Goal: Information Seeking & Learning: Learn about a topic

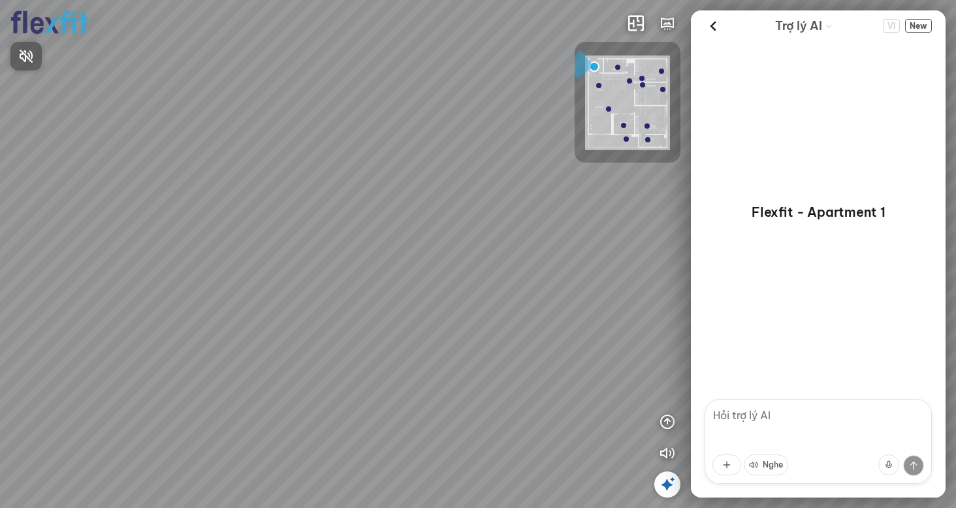
click at [34, 58] on span "Nhấn để bật âm thanh" at bounding box center [34, 56] width 0 height 16
click at [370, 459] on div at bounding box center [478, 254] width 956 height 508
click at [538, 293] on div at bounding box center [478, 254] width 956 height 508
drag, startPoint x: 510, startPoint y: 231, endPoint x: 451, endPoint y: 194, distance: 69.8
click at [564, 165] on div "Ban công Bếp Phòng ngủ master Phòng ngủ Phòng ngủ" at bounding box center [478, 254] width 956 height 508
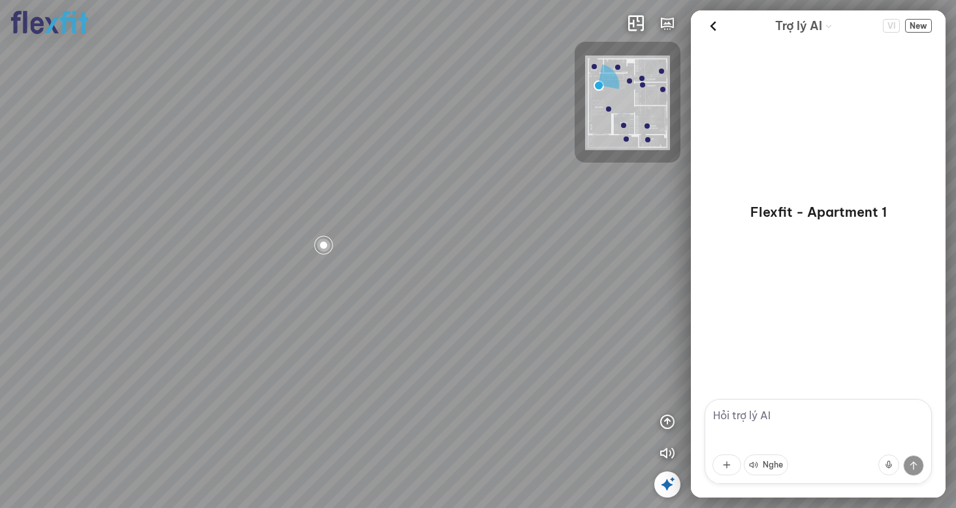
drag, startPoint x: 306, startPoint y: 221, endPoint x: 290, endPoint y: 266, distance: 47.9
click at [290, 266] on div "Ban công Bếp Phòng ngủ master Phòng ngủ Phòng ngủ" at bounding box center [478, 254] width 956 height 508
click at [303, 293] on div at bounding box center [309, 293] width 22 height 22
click at [716, 19] on icon at bounding box center [713, 26] width 20 height 20
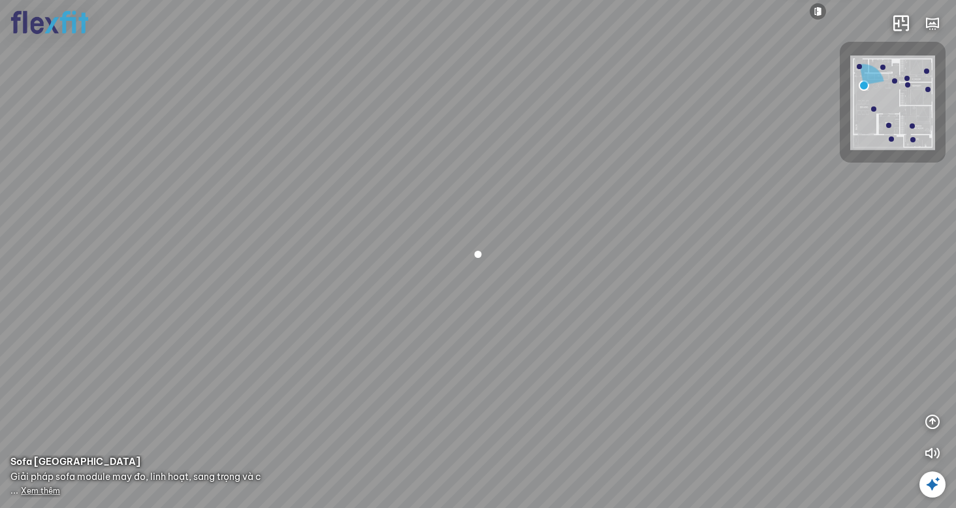
click at [483, 253] on div at bounding box center [478, 254] width 22 height 22
drag, startPoint x: 449, startPoint y: 226, endPoint x: 562, endPoint y: 203, distance: 114.7
click at [619, 203] on div "Ban công Bếp Phòng ngủ master Phòng ngủ Phòng ngủ" at bounding box center [478, 254] width 956 height 508
drag, startPoint x: 529, startPoint y: 198, endPoint x: 671, endPoint y: 303, distance: 176.5
click at [671, 304] on div "Ban công Bếp Phòng ngủ master Phòng ngủ Phòng ngủ" at bounding box center [478, 254] width 956 height 508
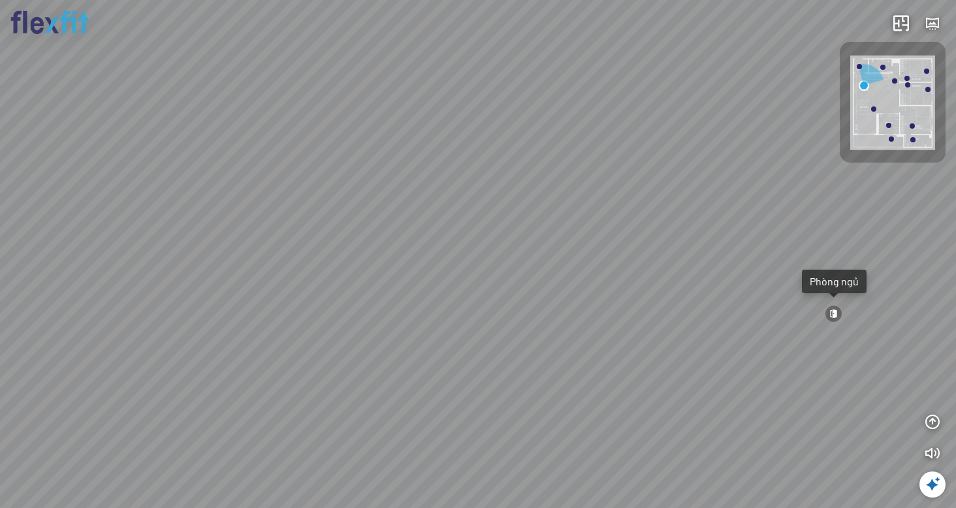
drag, startPoint x: 583, startPoint y: 229, endPoint x: 243, endPoint y: 450, distance: 405.7
click at [243, 450] on div "Ban công Bếp Phòng ngủ master Phòng ngủ Phòng ngủ" at bounding box center [478, 254] width 956 height 508
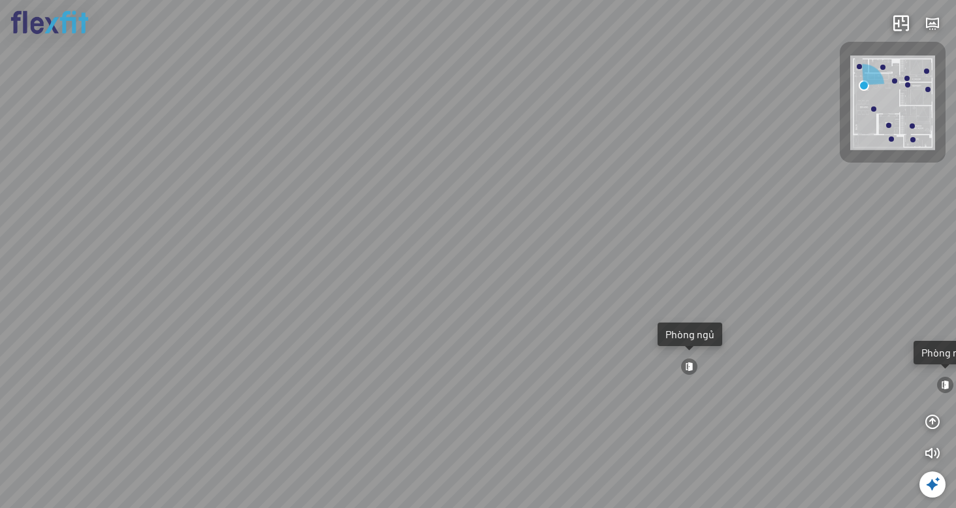
drag, startPoint x: 370, startPoint y: 280, endPoint x: 248, endPoint y: 309, distance: 125.0
click at [248, 309] on div "Ban công Bếp Phòng ngủ master Phòng ngủ Phòng ngủ" at bounding box center [478, 254] width 956 height 508
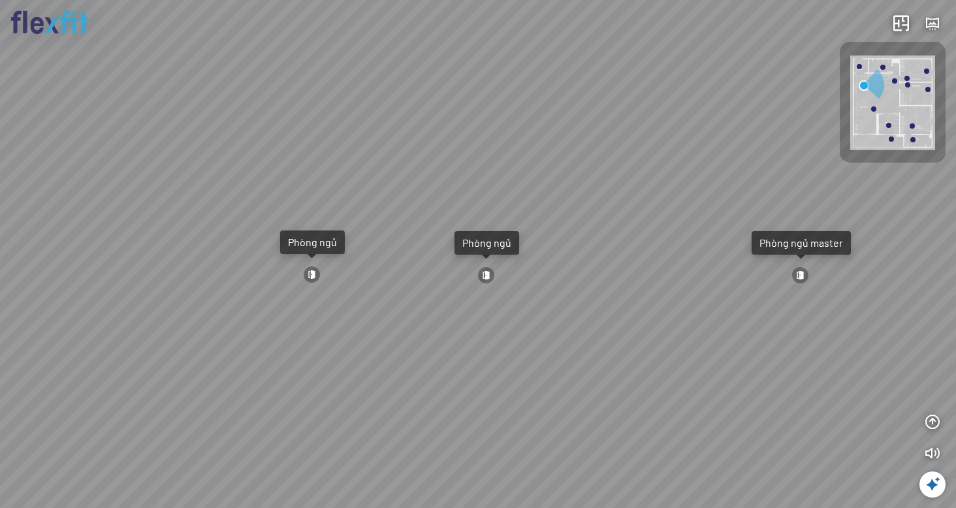
drag, startPoint x: 703, startPoint y: 343, endPoint x: 400, endPoint y: 269, distance: 311.9
click at [400, 269] on div "Ban công Bếp Phòng ngủ master Phòng ngủ Phòng ngủ" at bounding box center [478, 254] width 956 height 508
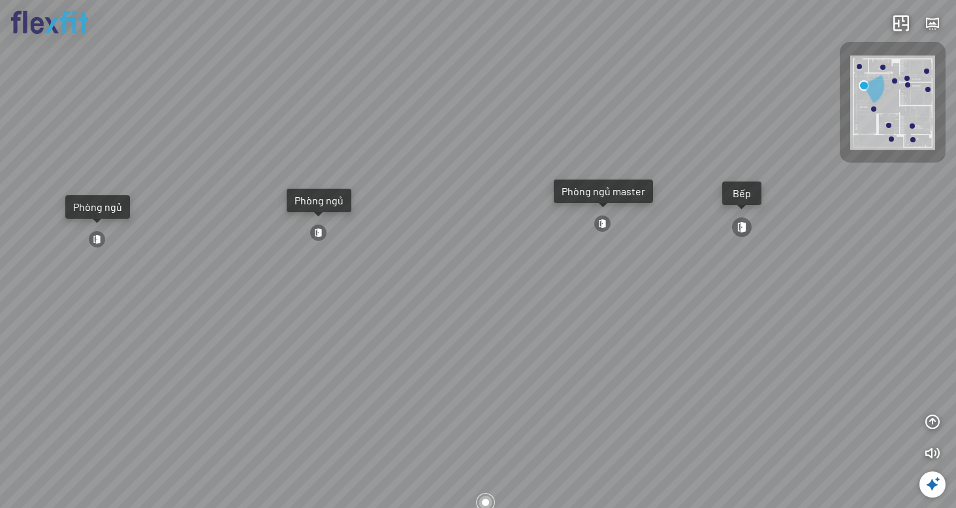
drag, startPoint x: 530, startPoint y: 278, endPoint x: 533, endPoint y: 268, distance: 10.3
click at [533, 268] on div "Ban công Bếp Phòng ngủ master Phòng ngủ Phòng ngủ" at bounding box center [478, 254] width 956 height 508
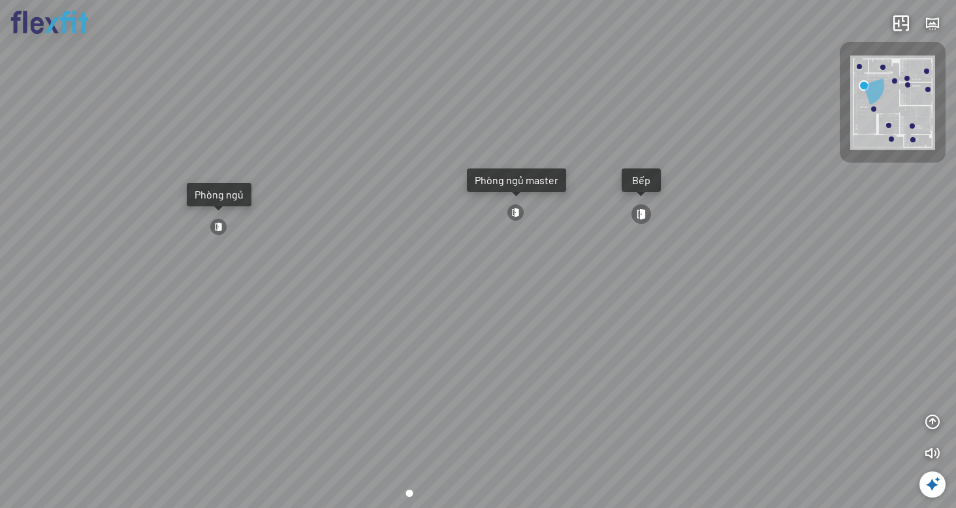
drag, startPoint x: 476, startPoint y: 262, endPoint x: 463, endPoint y: 272, distance: 16.3
click at [476, 253] on div "Ban công Bếp Phòng ngủ master Phòng ngủ Phòng ngủ" at bounding box center [478, 254] width 956 height 508
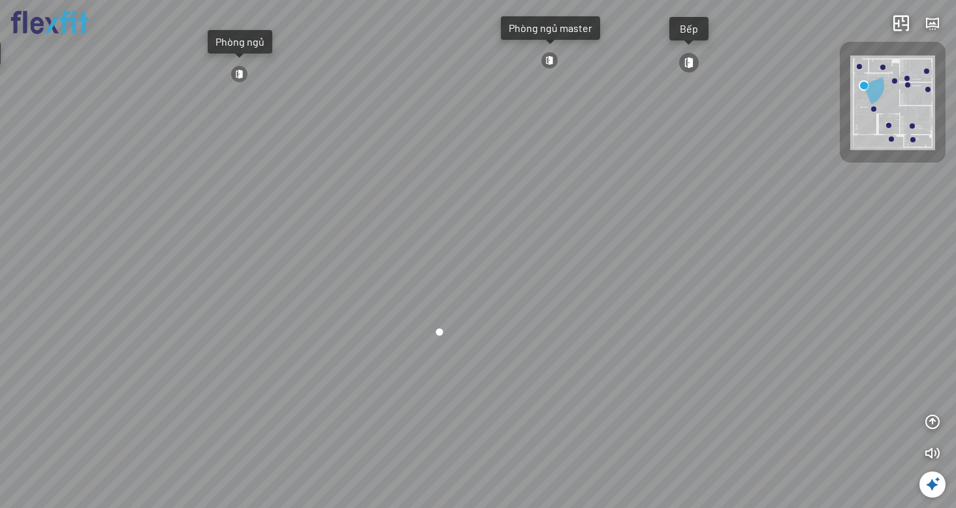
drag, startPoint x: 359, startPoint y: 381, endPoint x: 387, endPoint y: 259, distance: 125.2
click at [387, 259] on div "Ban công Bếp Phòng ngủ master Phòng ngủ Phòng ngủ" at bounding box center [478, 254] width 956 height 508
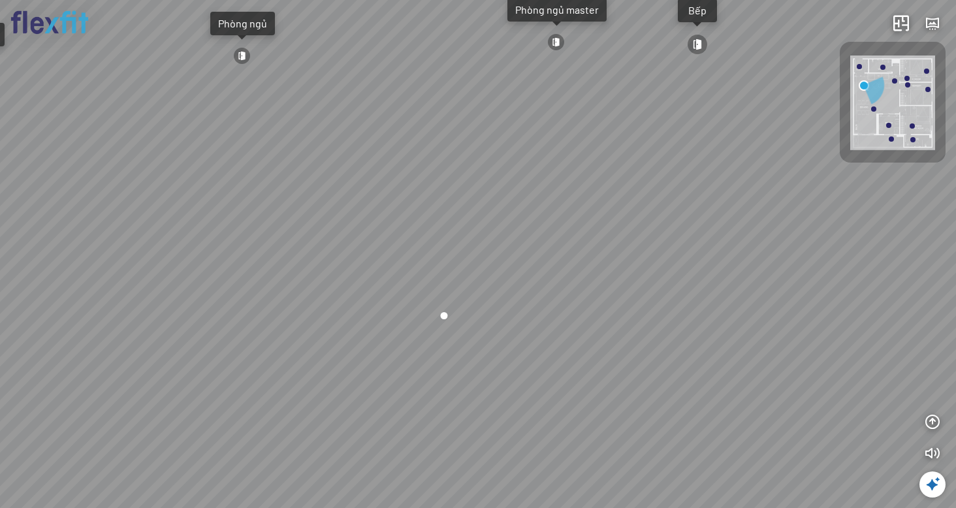
click at [448, 315] on div at bounding box center [444, 315] width 22 height 22
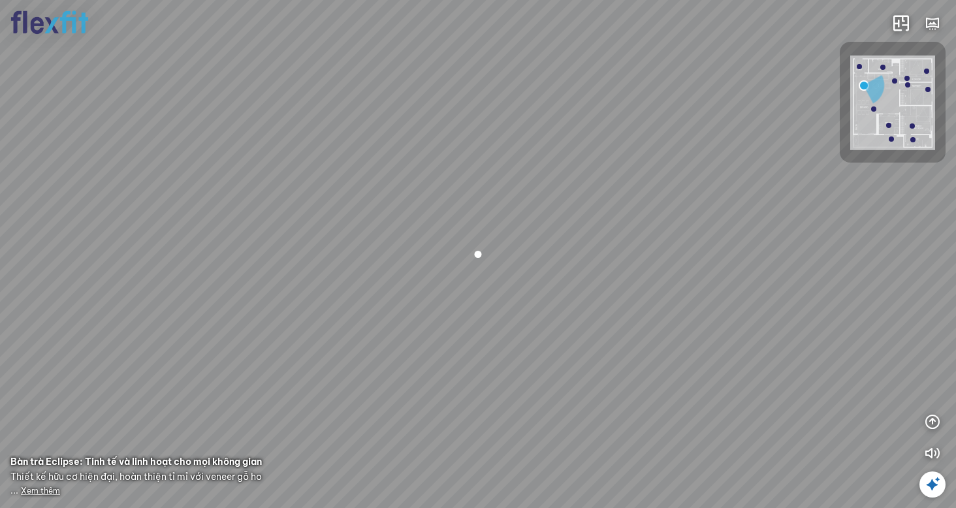
click at [43, 488] on span "Xem thêm" at bounding box center [40, 491] width 39 height 10
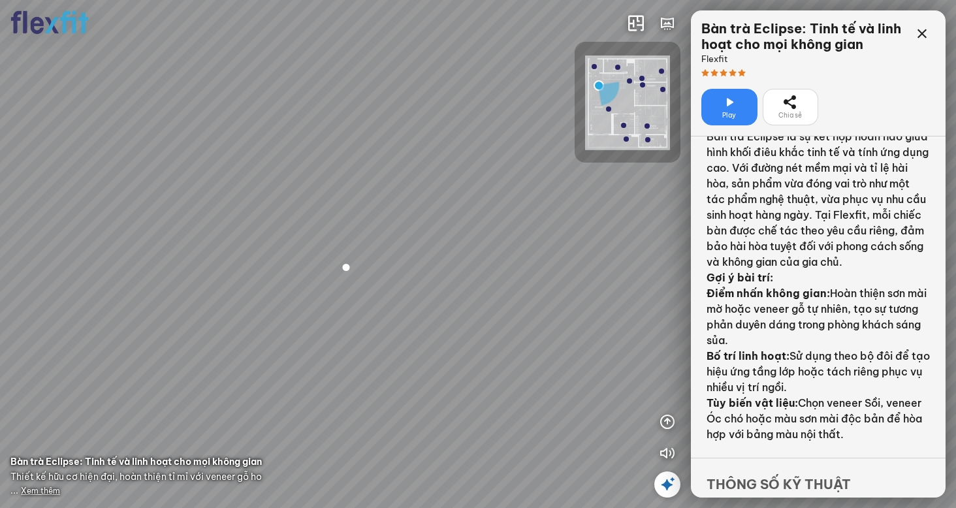
scroll to position [196, 0]
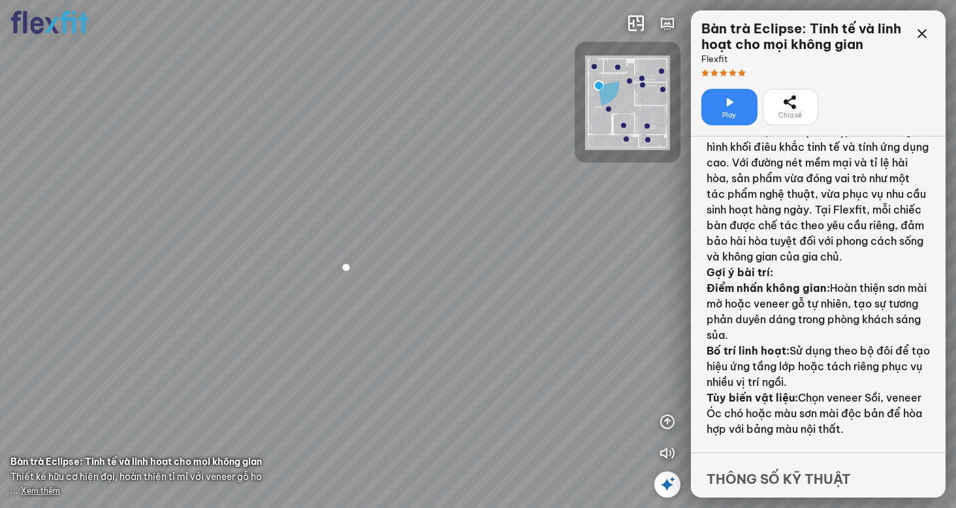
click at [744, 99] on div "Play" at bounding box center [730, 107] width 56 height 37
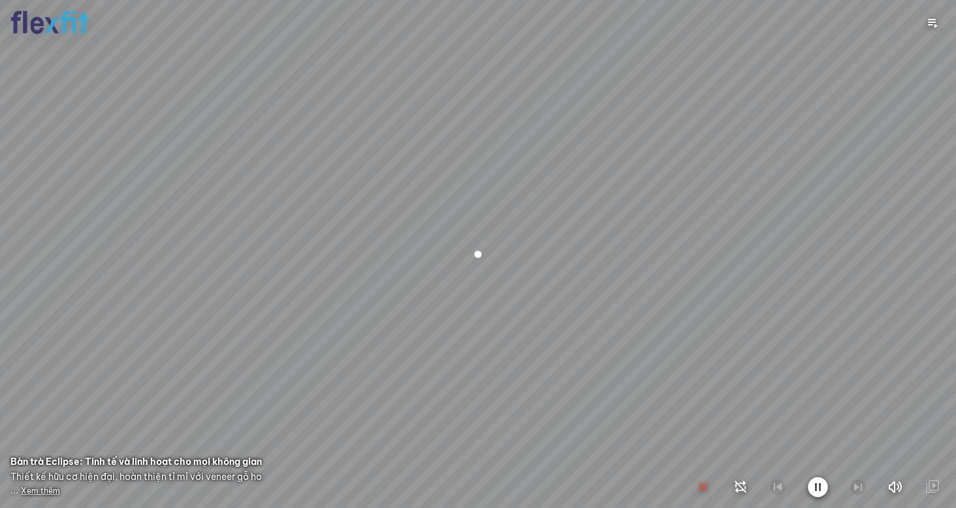
drag, startPoint x: 581, startPoint y: 349, endPoint x: 810, endPoint y: 321, distance: 230.3
click at [810, 321] on div at bounding box center [478, 254] width 956 height 508
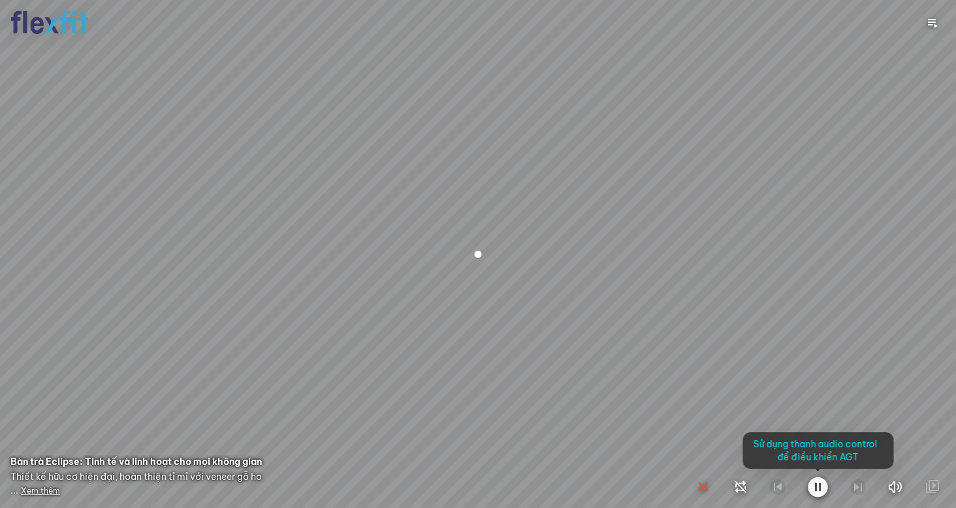
drag, startPoint x: 473, startPoint y: 261, endPoint x: 658, endPoint y: 244, distance: 185.6
click at [658, 244] on div at bounding box center [478, 254] width 956 height 508
drag, startPoint x: 606, startPoint y: 248, endPoint x: 839, endPoint y: 341, distance: 251.8
click at [839, 343] on div at bounding box center [478, 254] width 956 height 508
drag, startPoint x: 809, startPoint y: 308, endPoint x: 717, endPoint y: 372, distance: 111.3
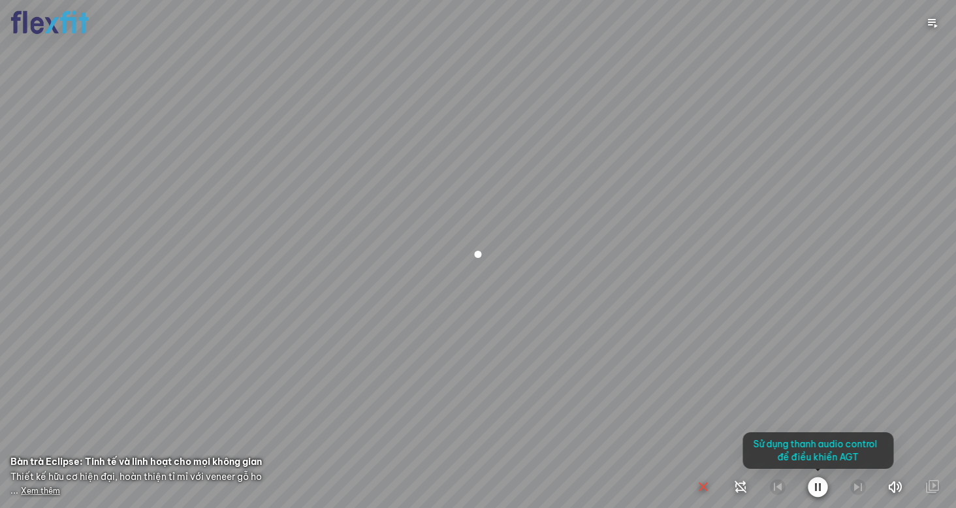
click at [719, 372] on div at bounding box center [478, 254] width 956 height 508
drag, startPoint x: 517, startPoint y: 266, endPoint x: 240, endPoint y: 191, distance: 287.0
click at [317, 266] on div at bounding box center [478, 254] width 956 height 508
click at [232, 110] on div at bounding box center [478, 254] width 956 height 508
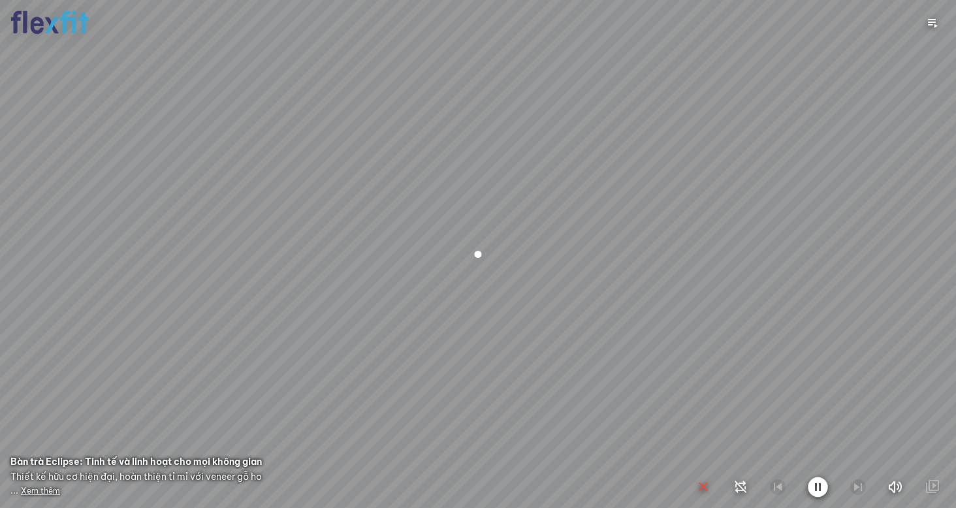
click at [822, 494] on icon "button" at bounding box center [818, 487] width 20 height 21
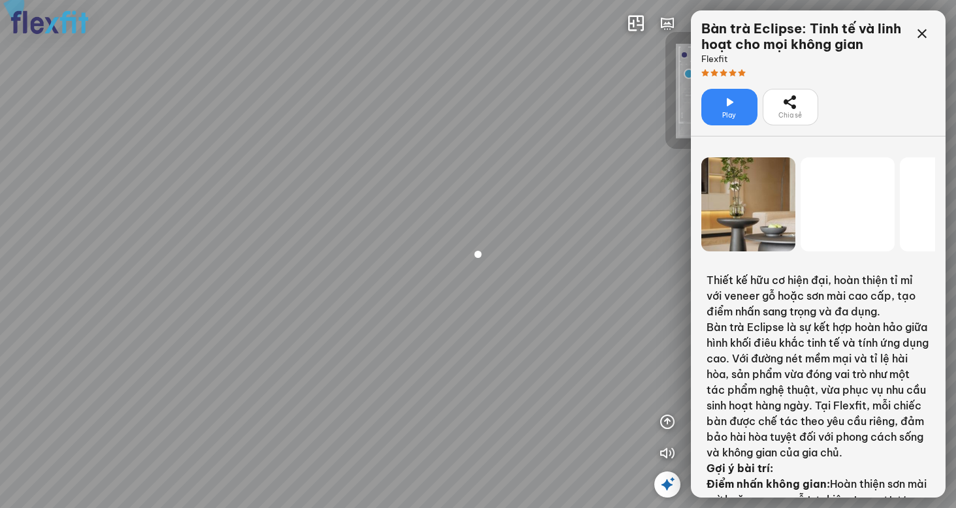
drag, startPoint x: 731, startPoint y: 303, endPoint x: 522, endPoint y: 419, distance: 238.9
click at [526, 440] on div "Ban công Bếp Phòng ngủ master Phòng ngủ Phòng ngủ INFO: krpano 1.20.8 (build [D…" at bounding box center [478, 254] width 956 height 508
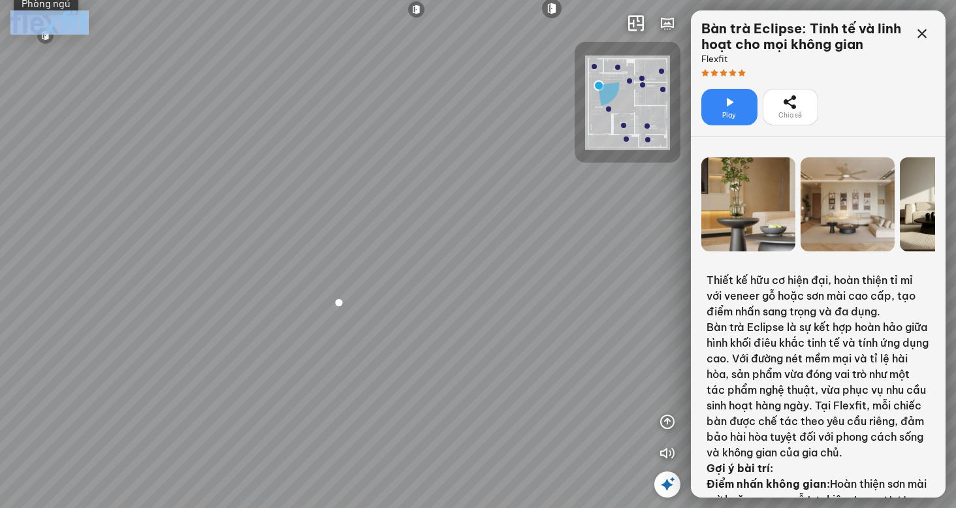
drag, startPoint x: 606, startPoint y: 282, endPoint x: 460, endPoint y: 361, distance: 165.4
click at [476, 445] on div "Ban công Bếp Phòng ngủ master Phòng ngủ Phòng ngủ" at bounding box center [478, 254] width 956 height 508
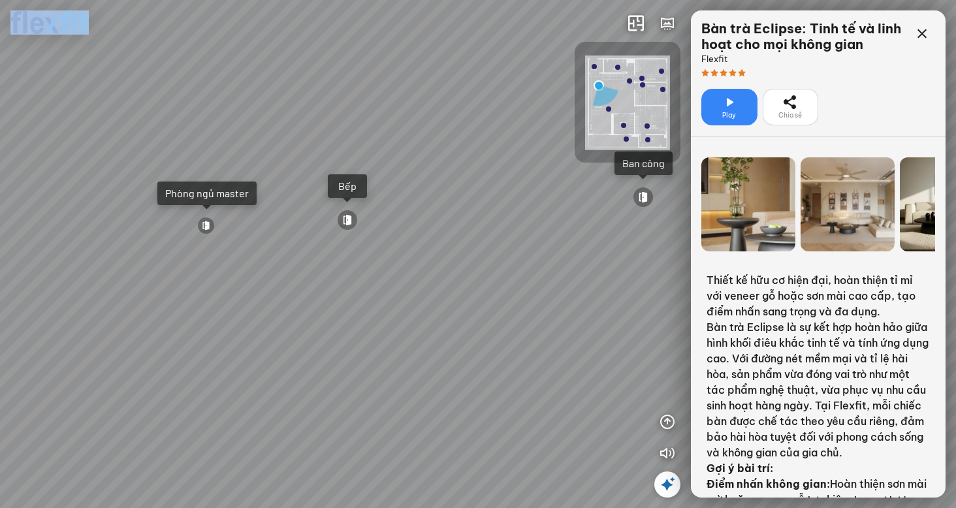
drag, startPoint x: 494, startPoint y: 314, endPoint x: 483, endPoint y: 338, distance: 26.6
click at [483, 338] on div "Ban công Bếp Phòng ngủ master Phòng ngủ Phòng ngủ" at bounding box center [478, 254] width 956 height 508
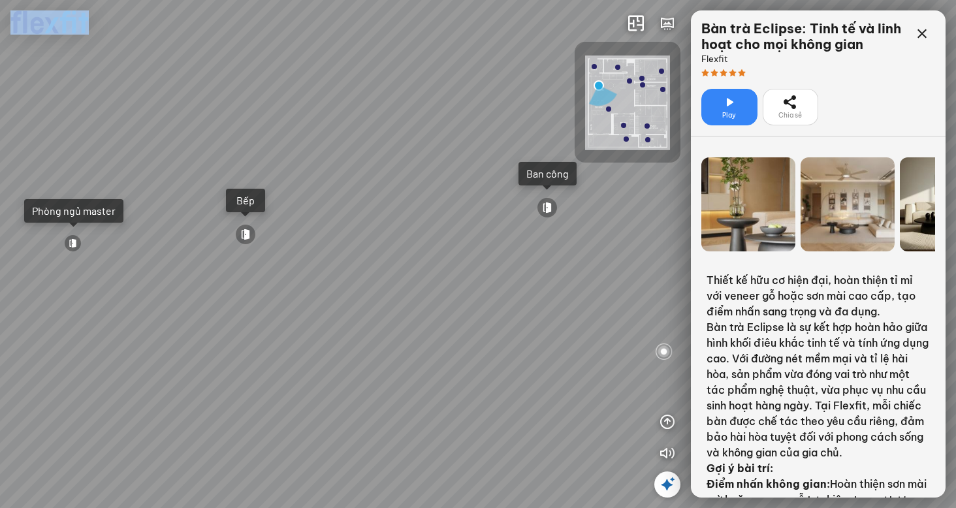
drag, startPoint x: 408, startPoint y: 247, endPoint x: 295, endPoint y: 231, distance: 113.5
click at [295, 231] on div "Ban công Bếp Phòng ngủ master Phòng ngủ Phòng ngủ" at bounding box center [478, 254] width 956 height 508
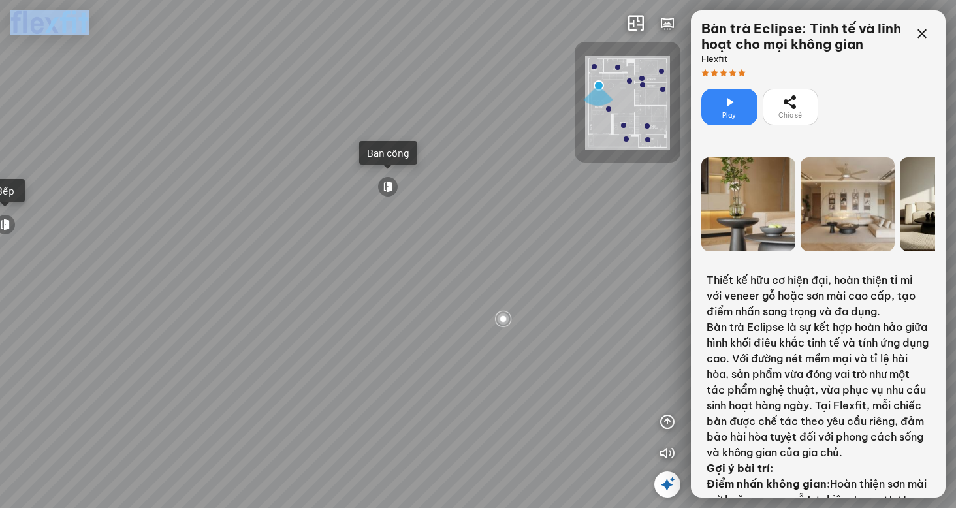
drag, startPoint x: 434, startPoint y: 282, endPoint x: 317, endPoint y: 271, distance: 118.1
click at [317, 271] on div "Ban công Bếp Phòng ngủ master Phòng ngủ Phòng ngủ" at bounding box center [478, 254] width 956 height 508
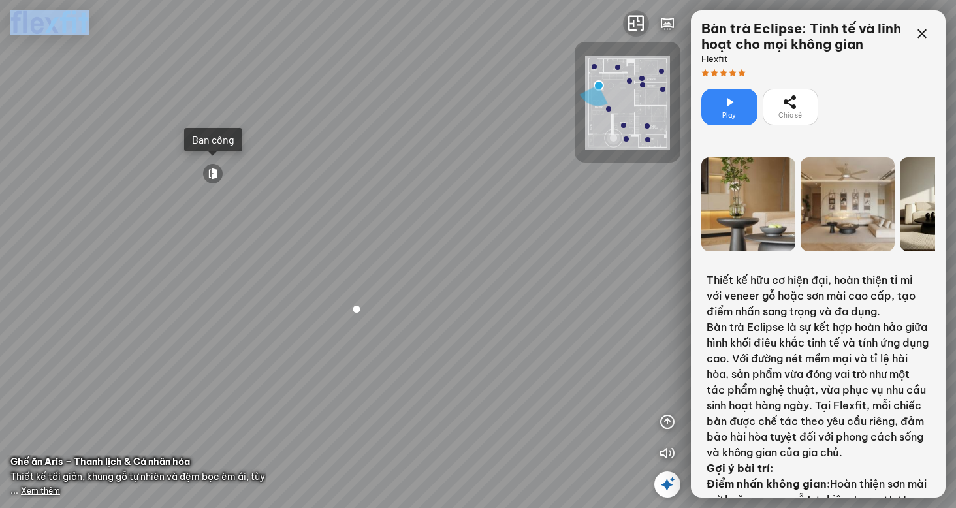
click at [641, 16] on icon "button" at bounding box center [636, 24] width 16 height 16
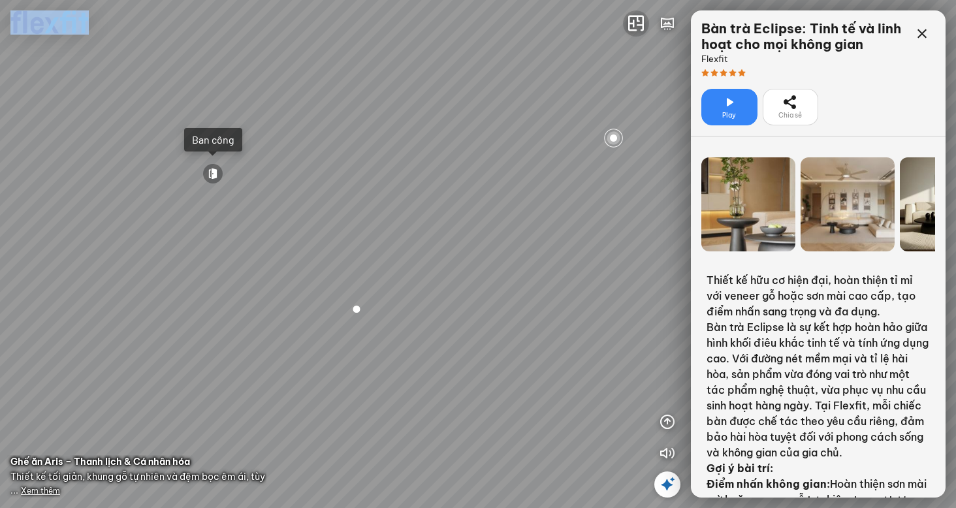
click at [633, 33] on button "button" at bounding box center [636, 23] width 26 height 26
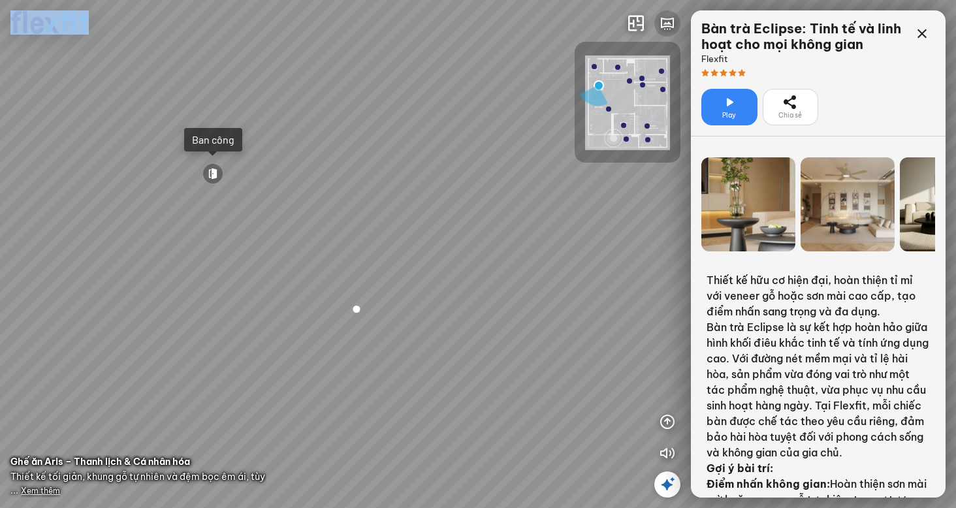
click at [664, 20] on icon "button" at bounding box center [668, 24] width 16 height 16
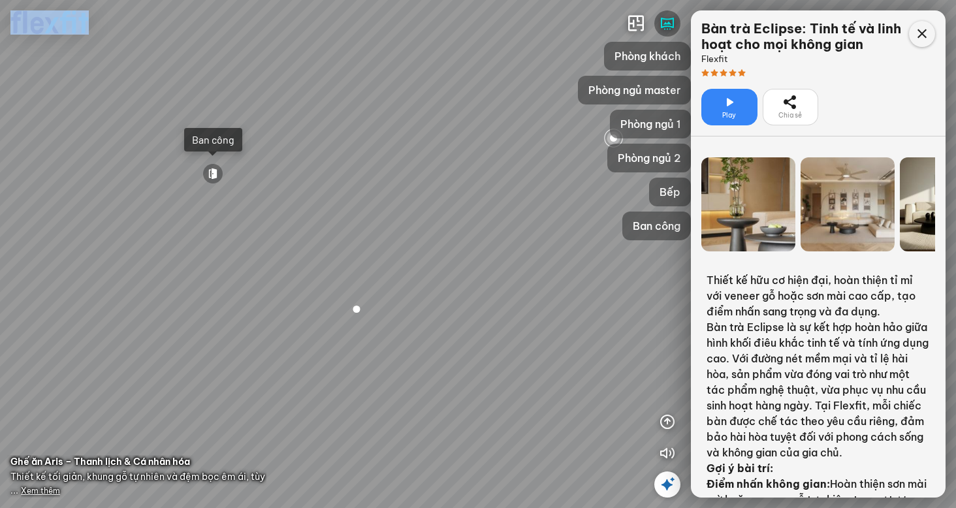
click at [917, 27] on icon at bounding box center [922, 34] width 16 height 16
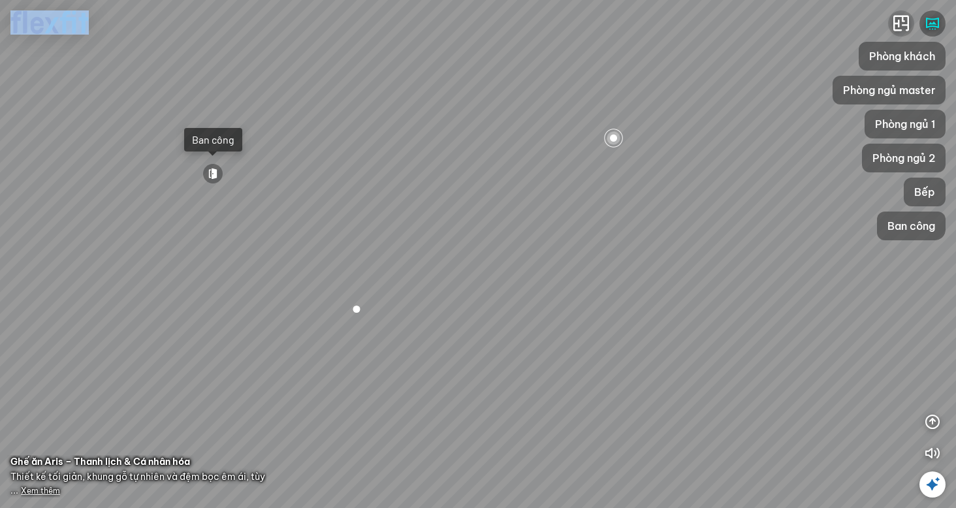
click at [901, 27] on icon "button" at bounding box center [902, 24] width 16 height 16
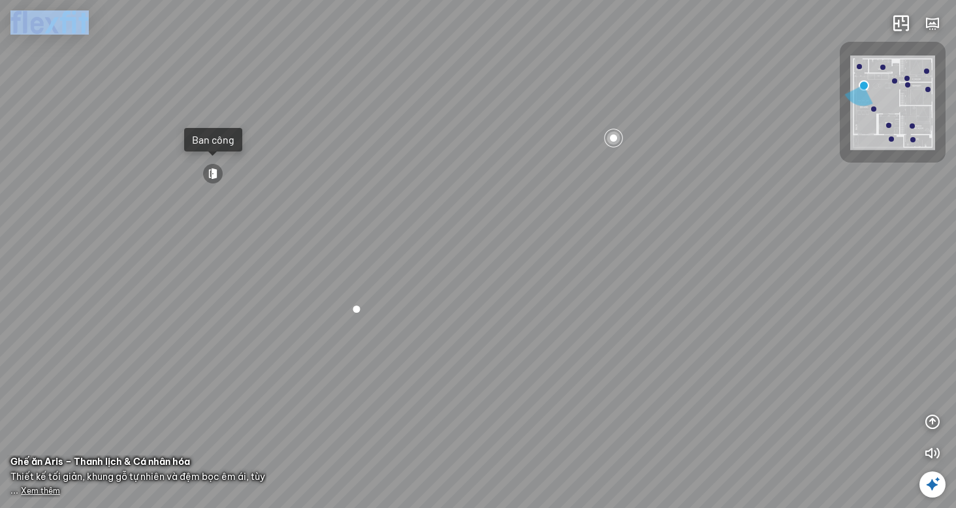
click at [895, 118] on img at bounding box center [892, 103] width 85 height 95
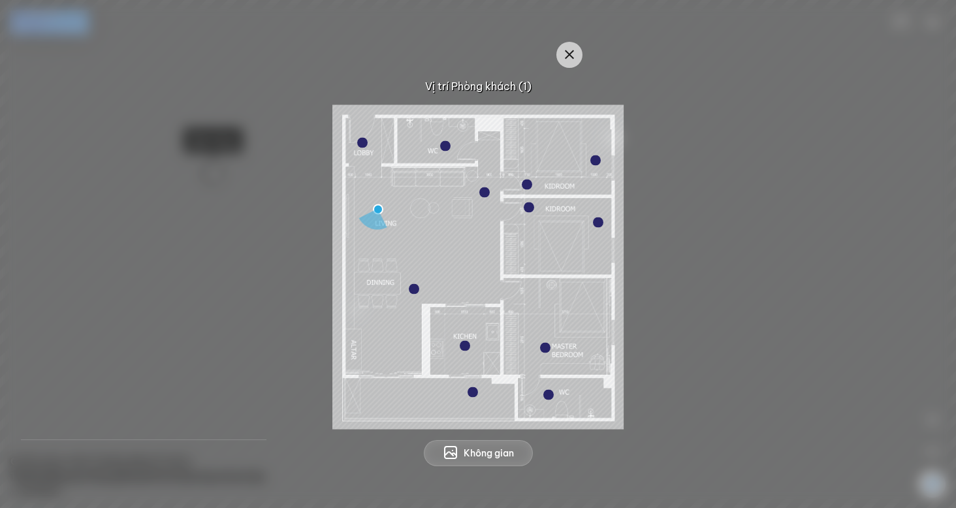
click at [532, 207] on div at bounding box center [529, 207] width 10 height 10
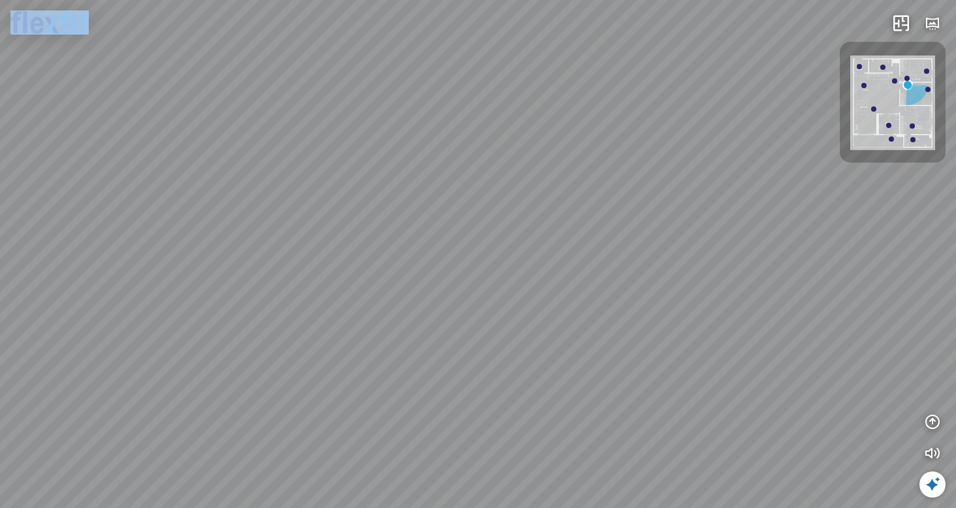
drag, startPoint x: 440, startPoint y: 288, endPoint x: 566, endPoint y: 236, distance: 137.1
click at [562, 238] on div at bounding box center [478, 254] width 956 height 508
drag, startPoint x: 566, startPoint y: 236, endPoint x: 250, endPoint y: 70, distance: 357.6
click at [250, 70] on div "Phòng khách" at bounding box center [478, 254] width 956 height 508
drag, startPoint x: 493, startPoint y: 181, endPoint x: 530, endPoint y: 338, distance: 161.6
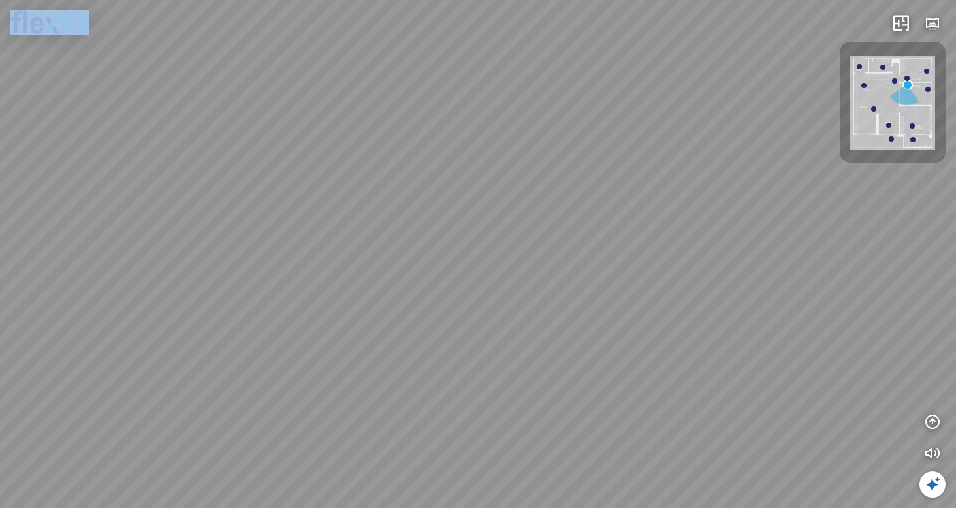
click at [544, 400] on div "Phòng khách" at bounding box center [478, 254] width 956 height 508
click at [517, 350] on div "Phòng khách" at bounding box center [478, 254] width 956 height 508
drag, startPoint x: 517, startPoint y: 346, endPoint x: 640, endPoint y: 332, distance: 124.2
click at [640, 332] on div "Phòng khách" at bounding box center [478, 254] width 956 height 508
